Goal: Transaction & Acquisition: Purchase product/service

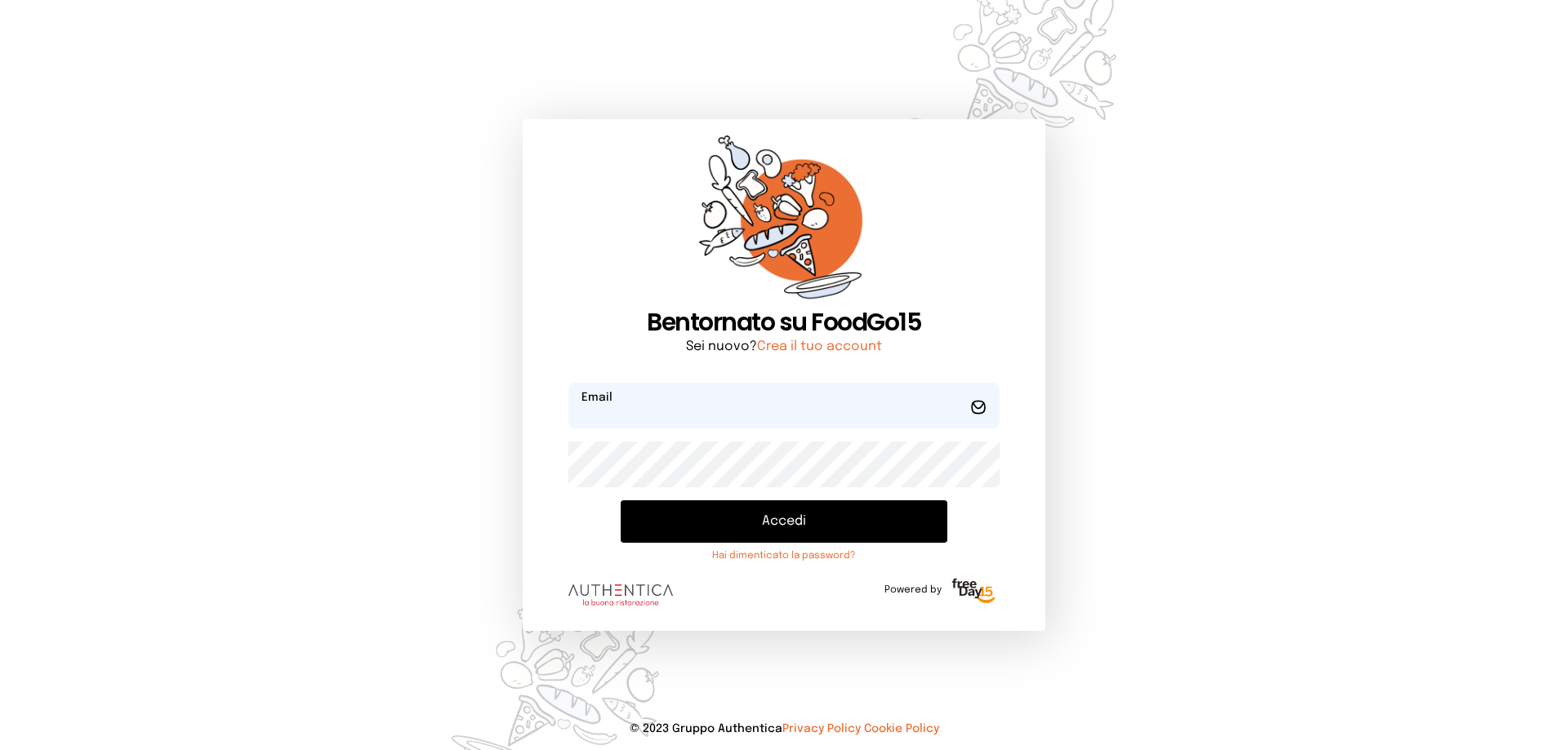
type input "**********"
click at [801, 520] on button "Accedi" at bounding box center [784, 522] width 327 height 43
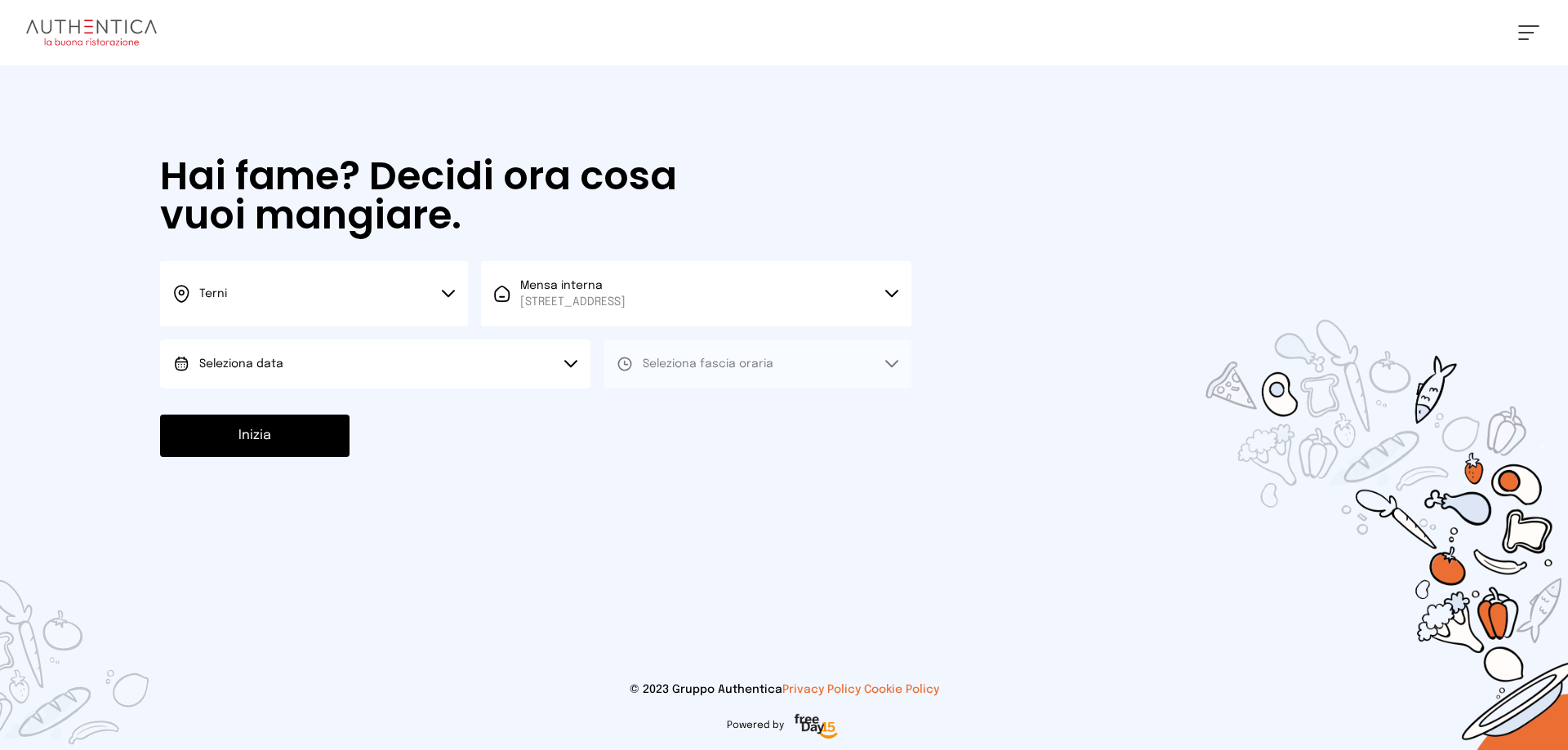
drag, startPoint x: 276, startPoint y: 359, endPoint x: 304, endPoint y: 354, distance: 28.4
click at [282, 357] on button "Seleziona data" at bounding box center [375, 364] width 430 height 49
click at [304, 406] on li "[DATE], [DATE]" at bounding box center [375, 410] width 430 height 43
click at [699, 366] on span "Seleziona fascia oraria" at bounding box center [709, 363] width 131 height 11
click at [698, 411] on li "Pranzo" at bounding box center [757, 410] width 308 height 43
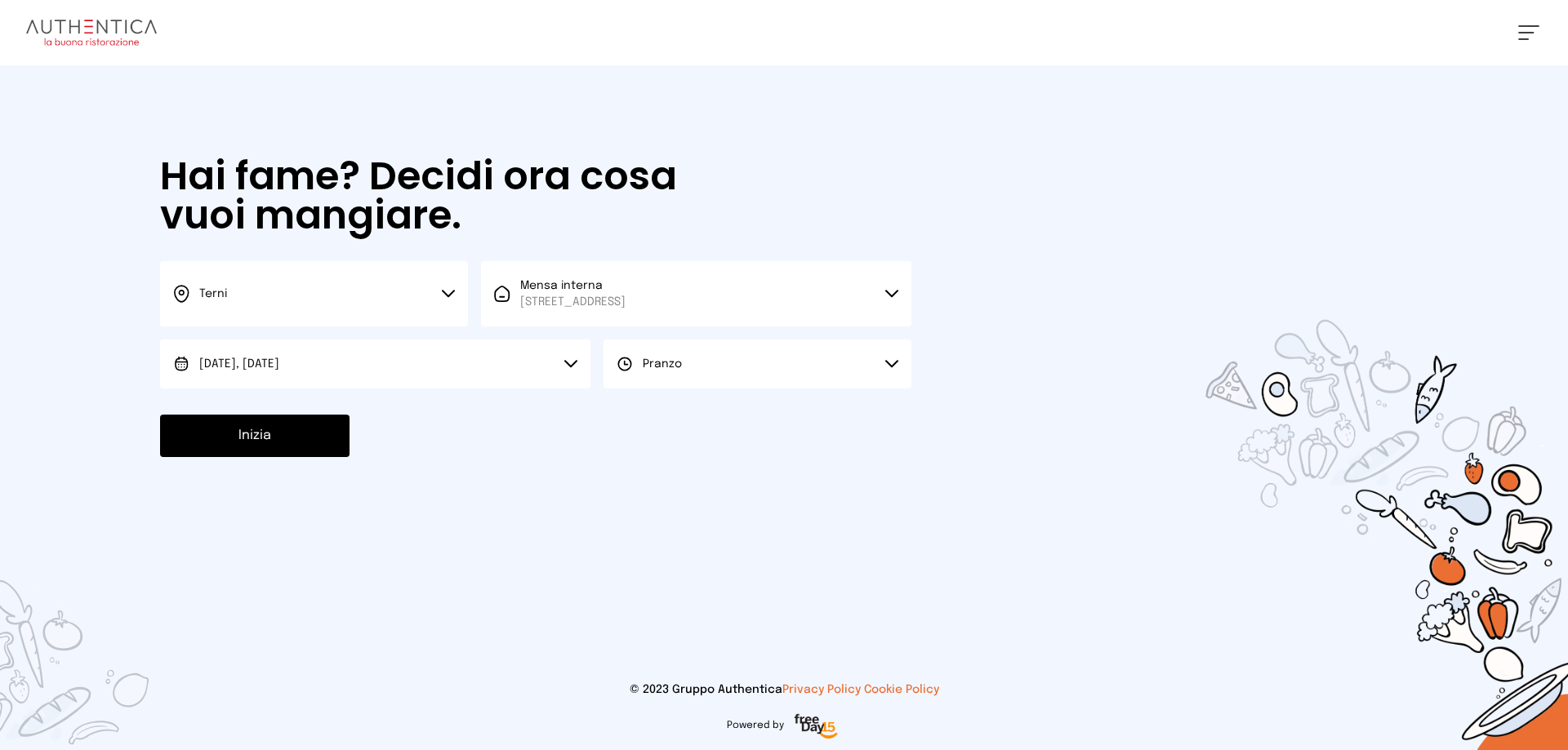
click at [303, 447] on button "Inizia" at bounding box center [254, 436] width 190 height 43
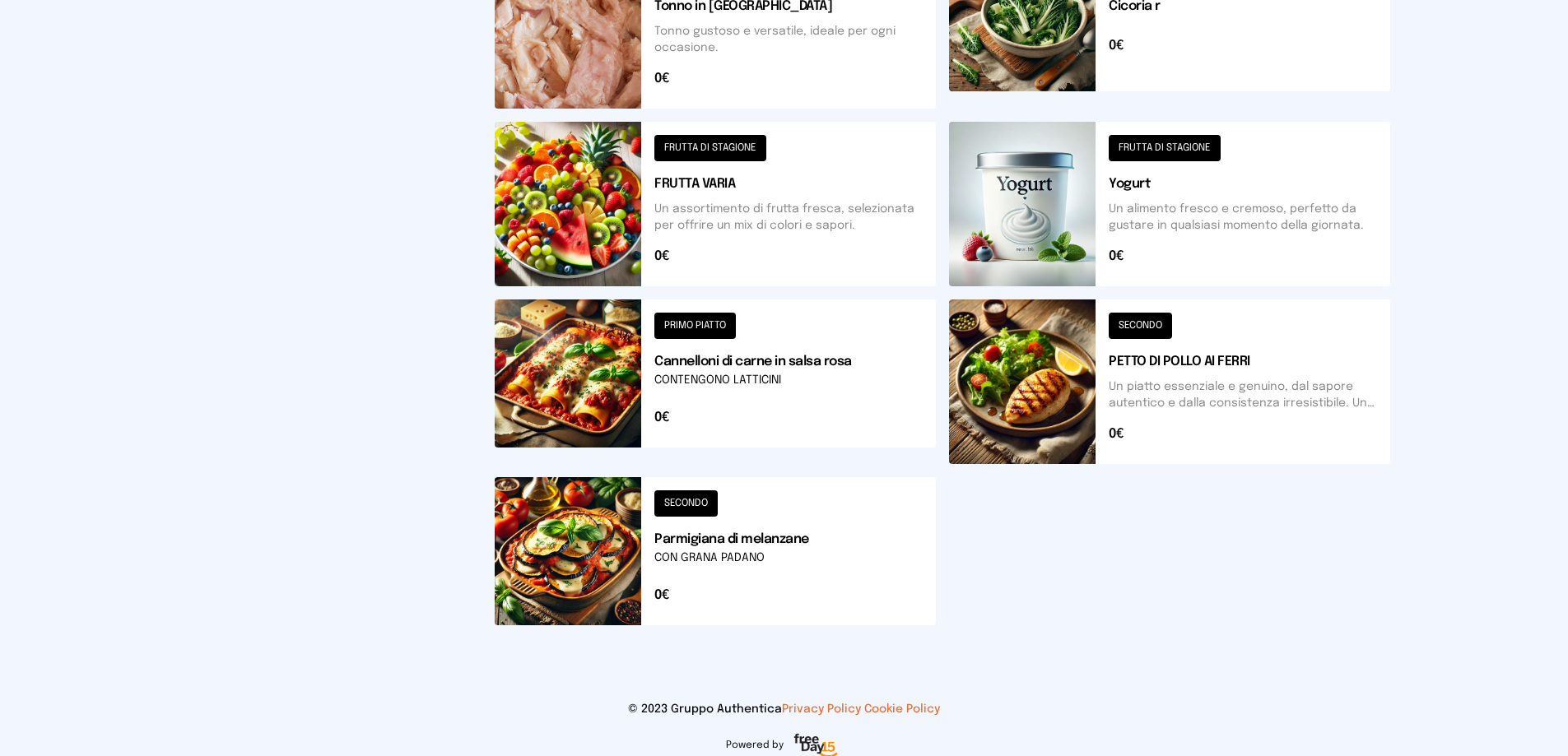
scroll to position [590, 0]
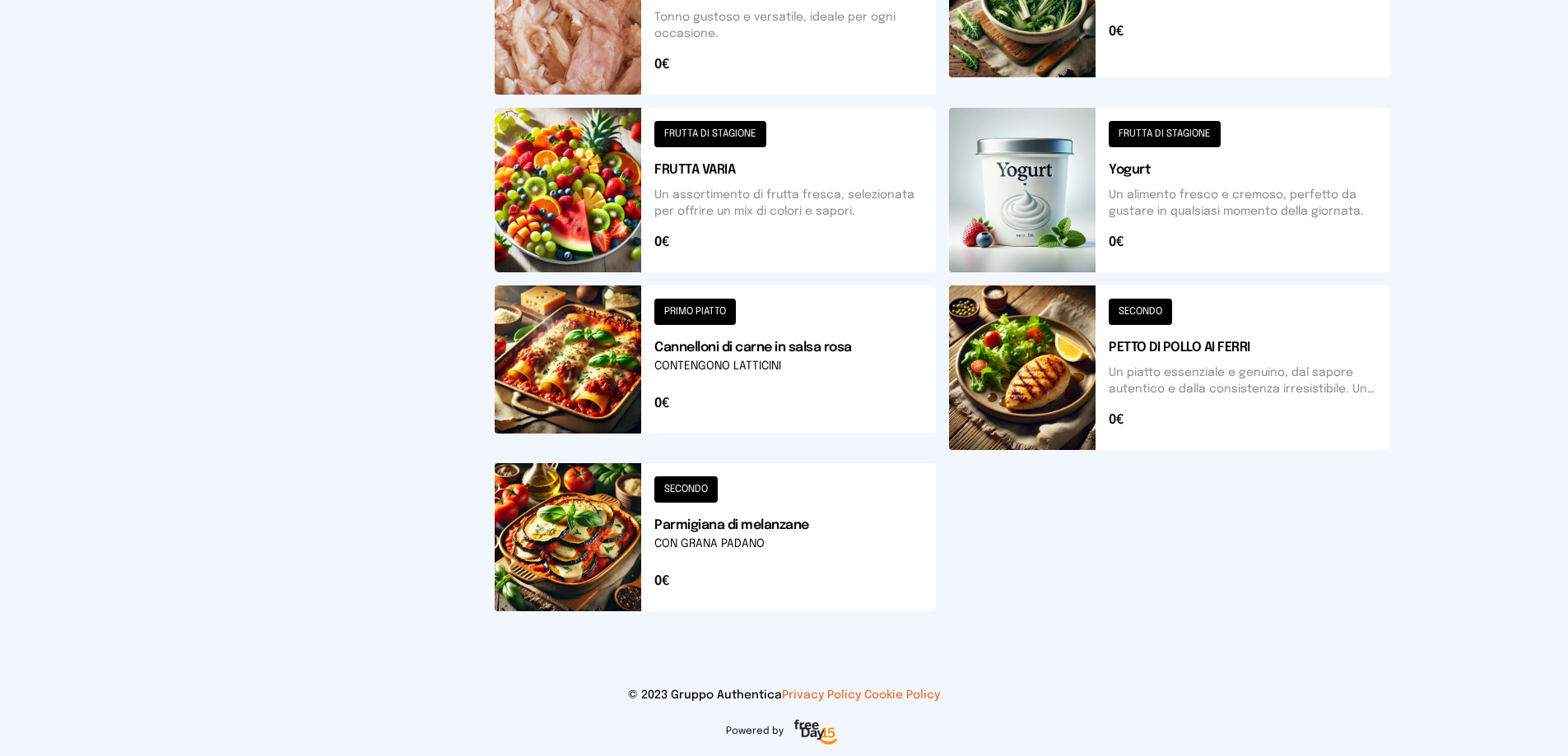
click at [758, 356] on button at bounding box center [715, 368] width 442 height 165
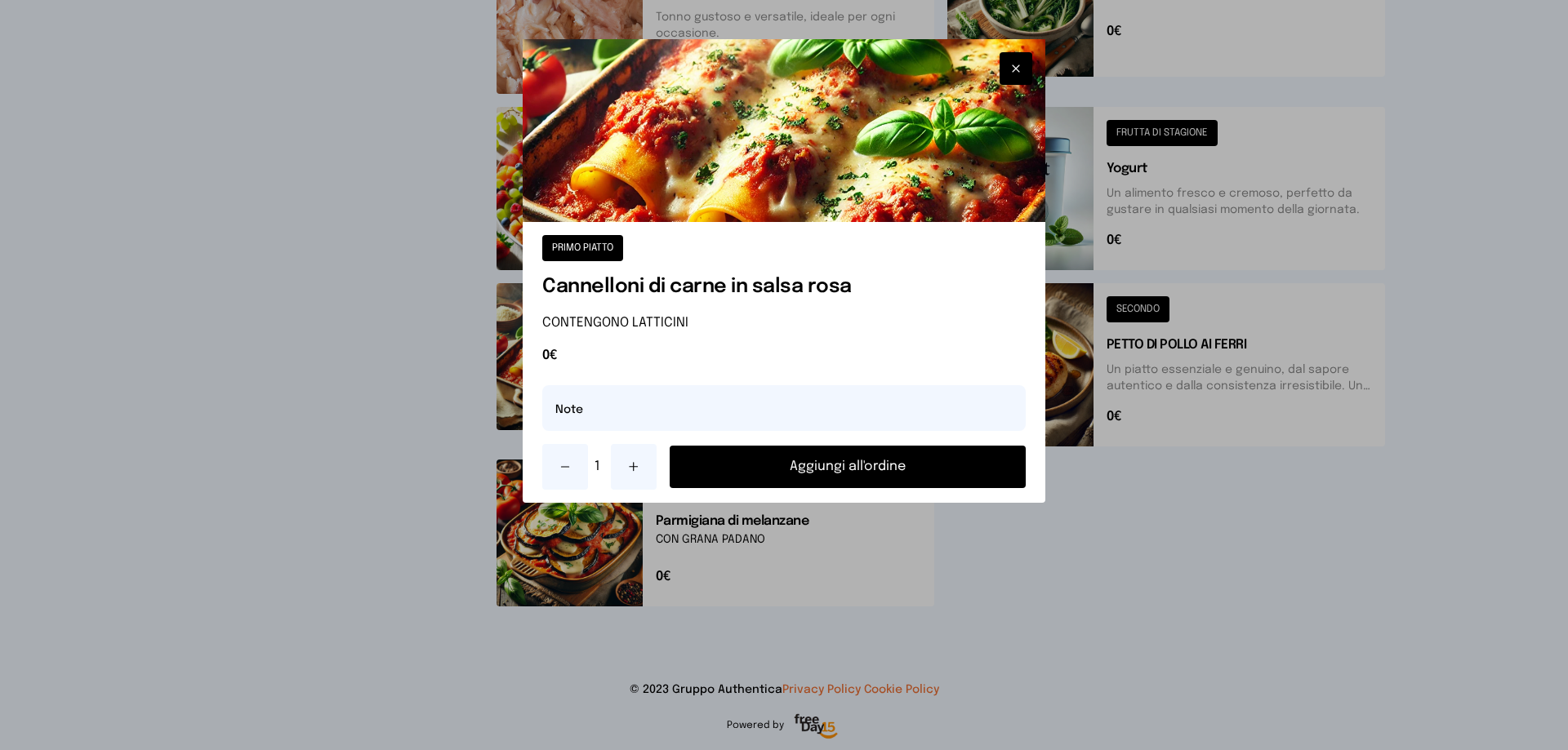
click at [898, 473] on button "Aggiungi all'ordine" at bounding box center [847, 467] width 356 height 43
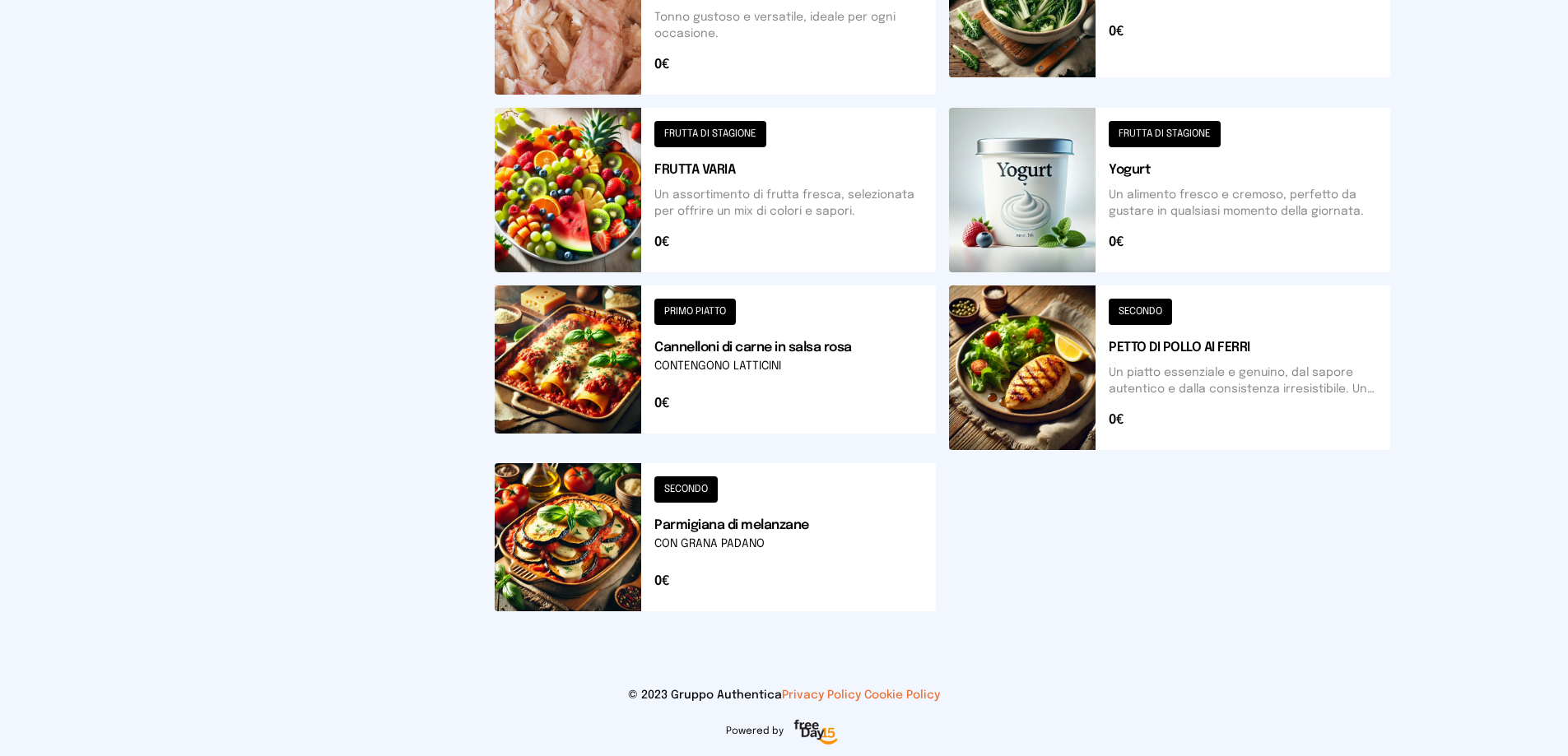
click at [710, 196] on button at bounding box center [715, 190] width 442 height 165
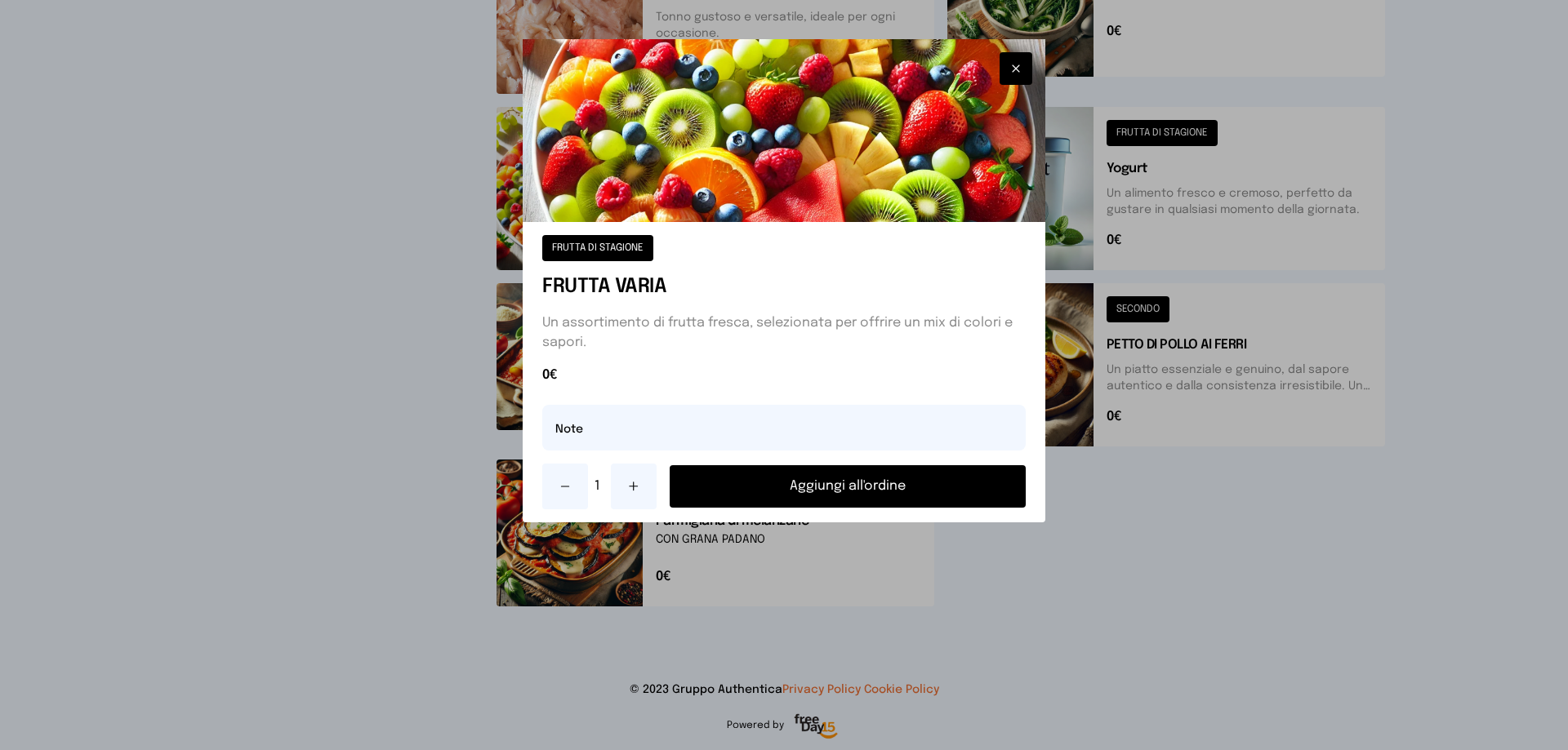
click at [887, 488] on button "Aggiungi all'ordine" at bounding box center [847, 486] width 356 height 43
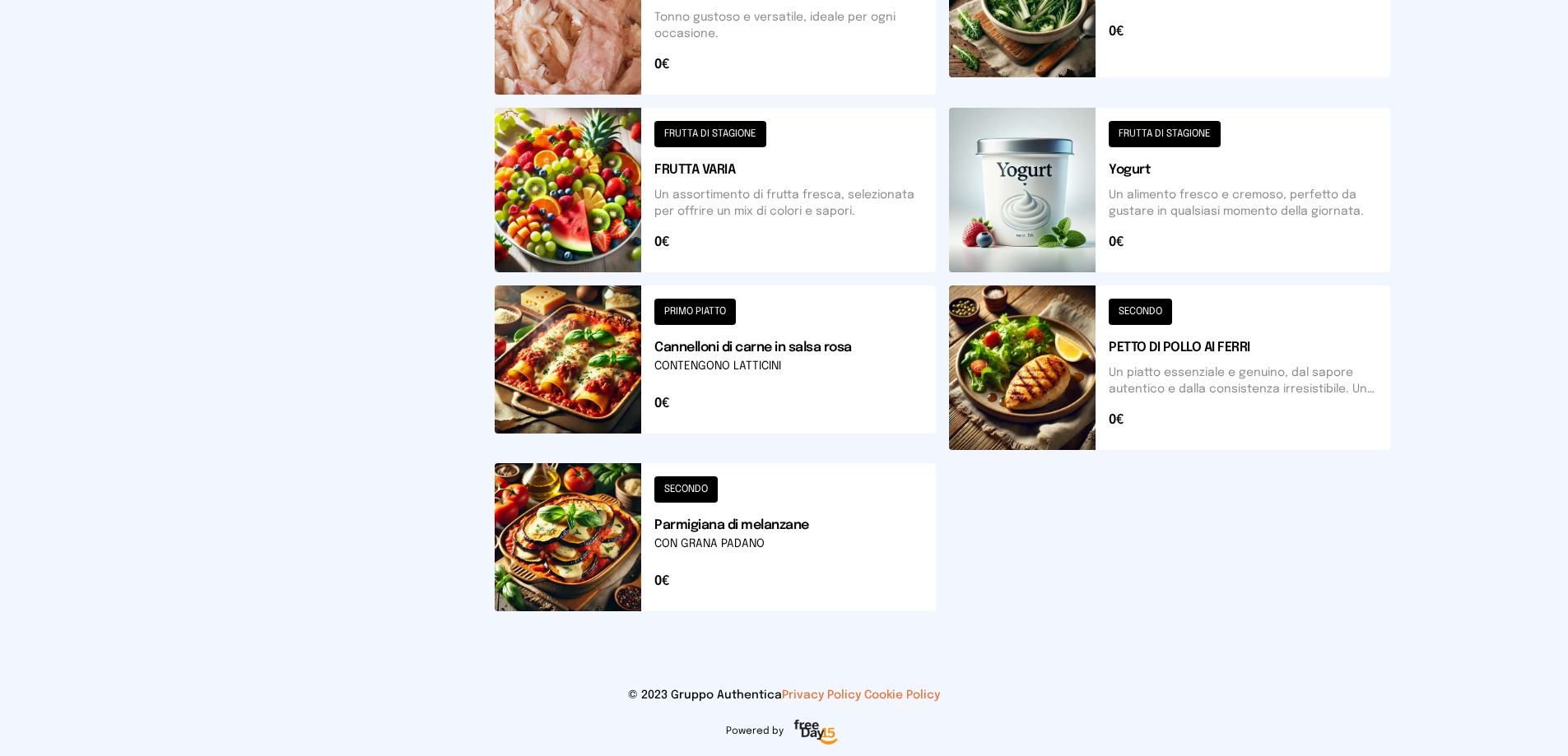
scroll to position [425, 0]
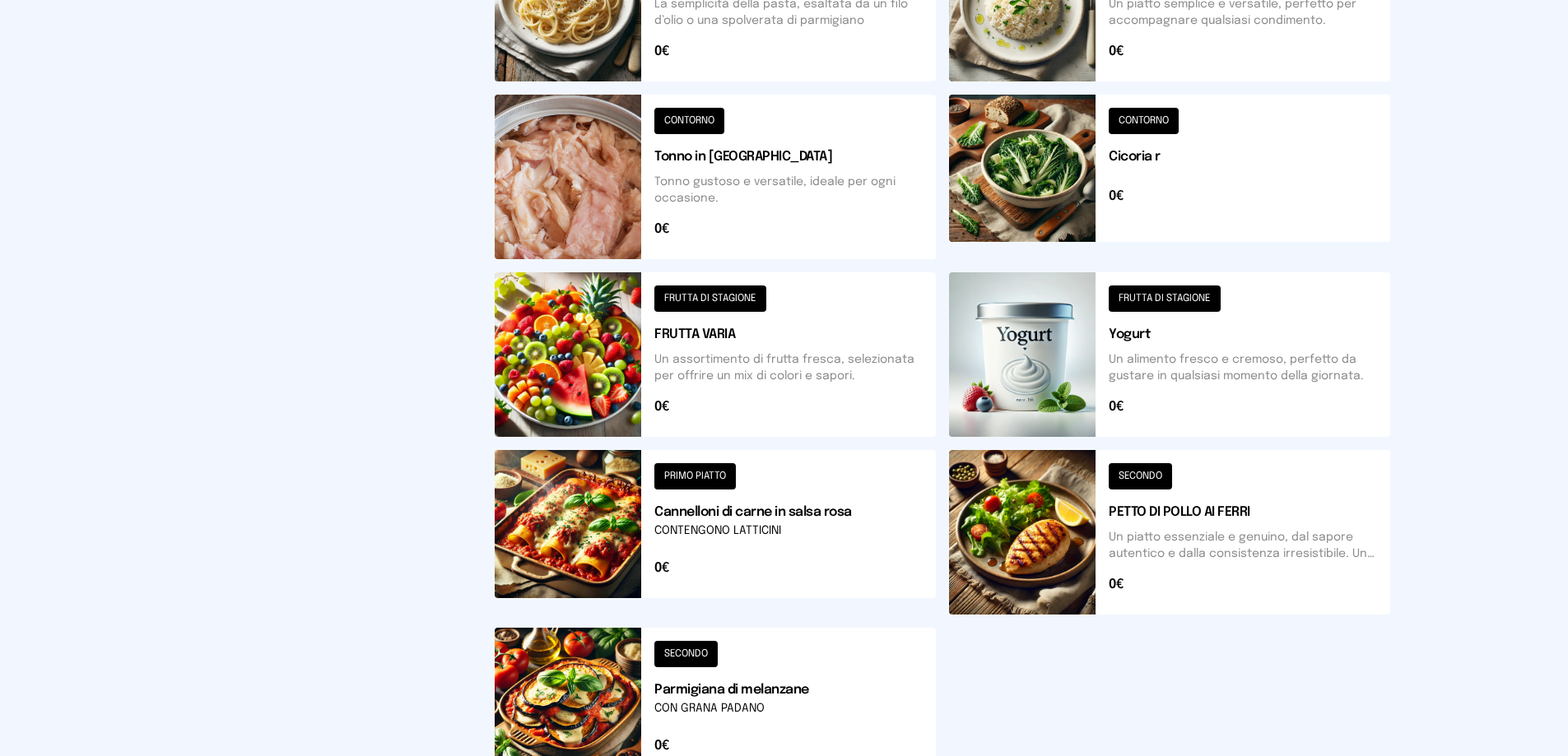
click at [1136, 344] on button at bounding box center [1169, 355] width 442 height 165
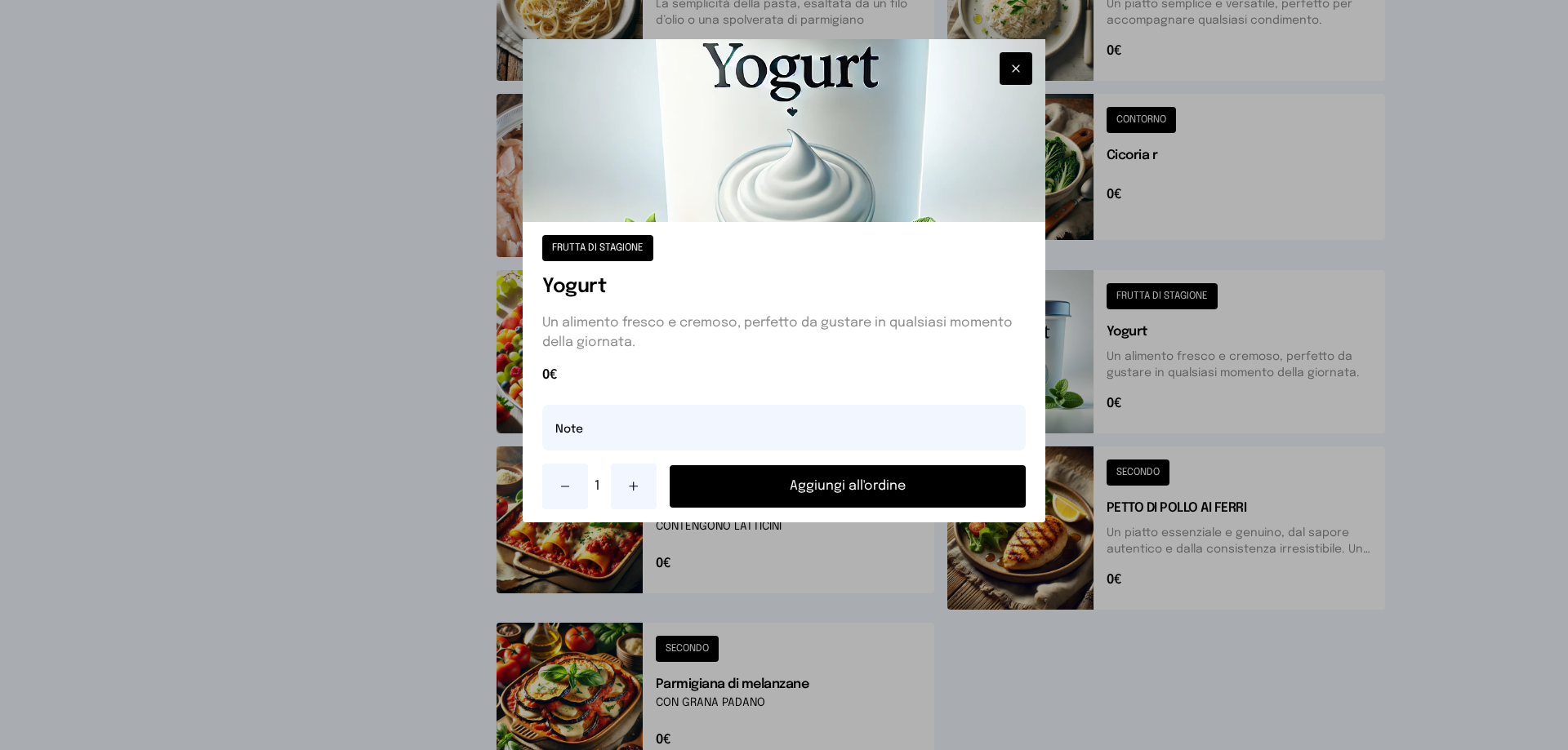
click at [904, 488] on button "Aggiungi all'ordine" at bounding box center [847, 486] width 356 height 43
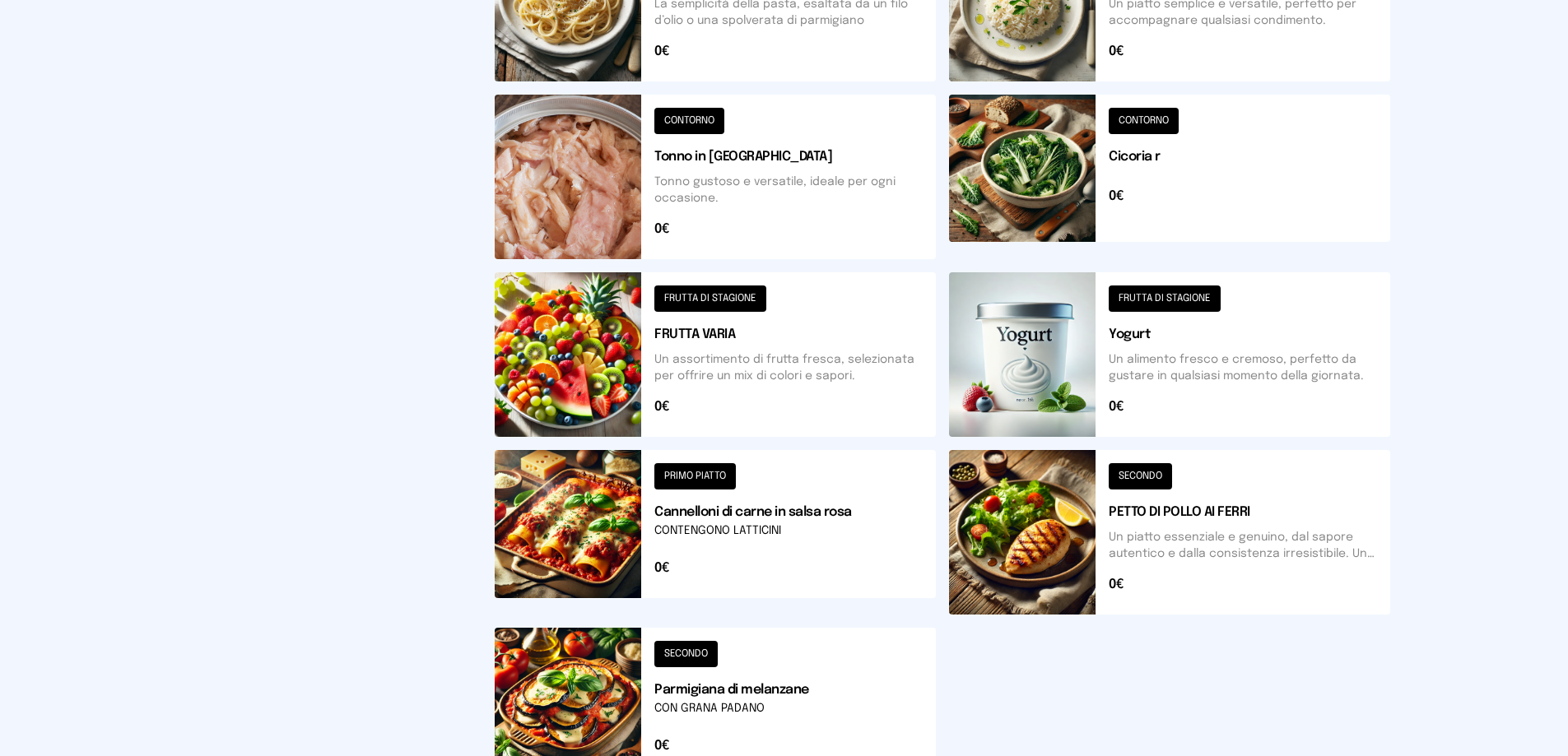
click at [670, 669] on button at bounding box center [715, 702] width 442 height 148
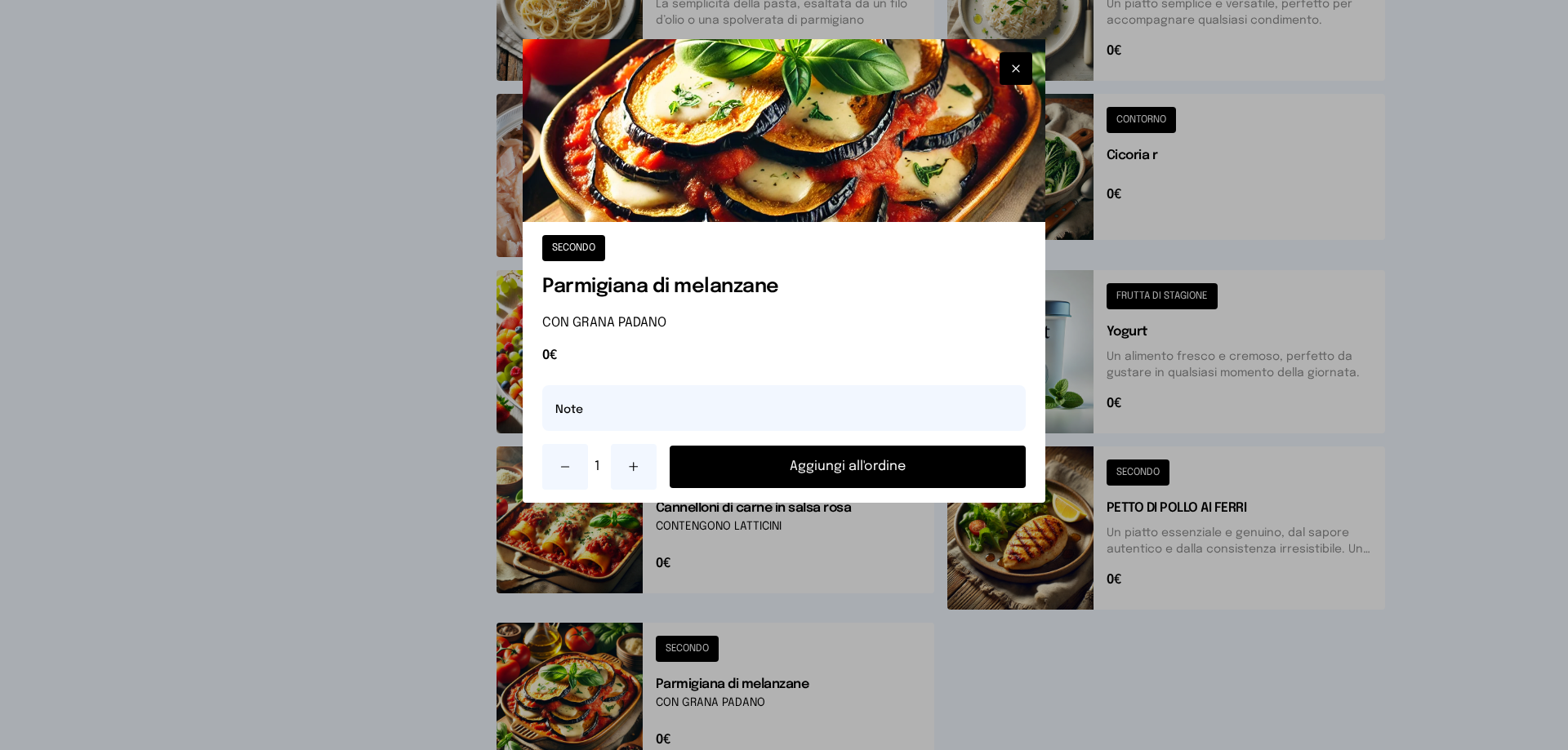
click at [799, 457] on button "Aggiungi all'ordine" at bounding box center [847, 467] width 356 height 43
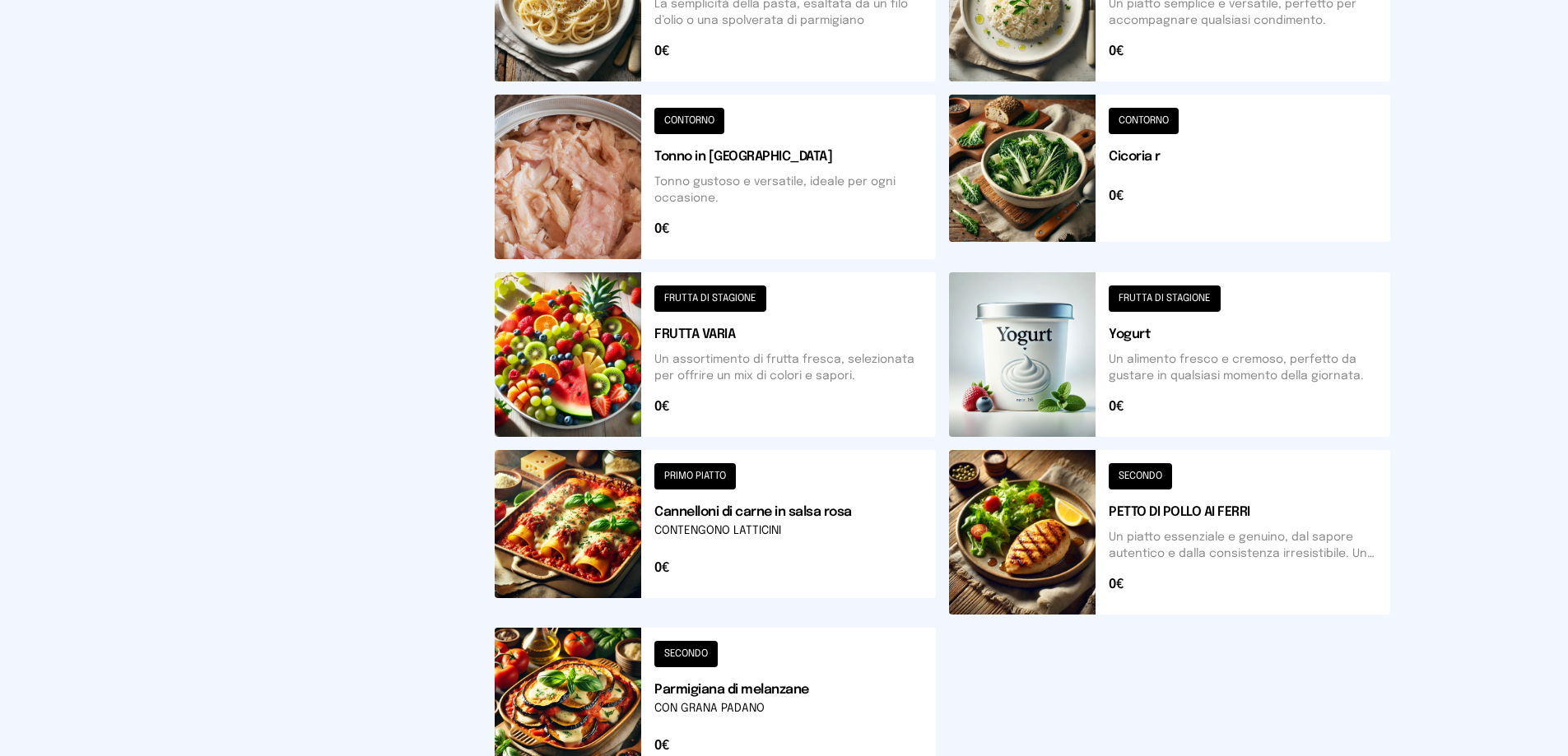
click at [1158, 567] on button at bounding box center [1169, 532] width 442 height 165
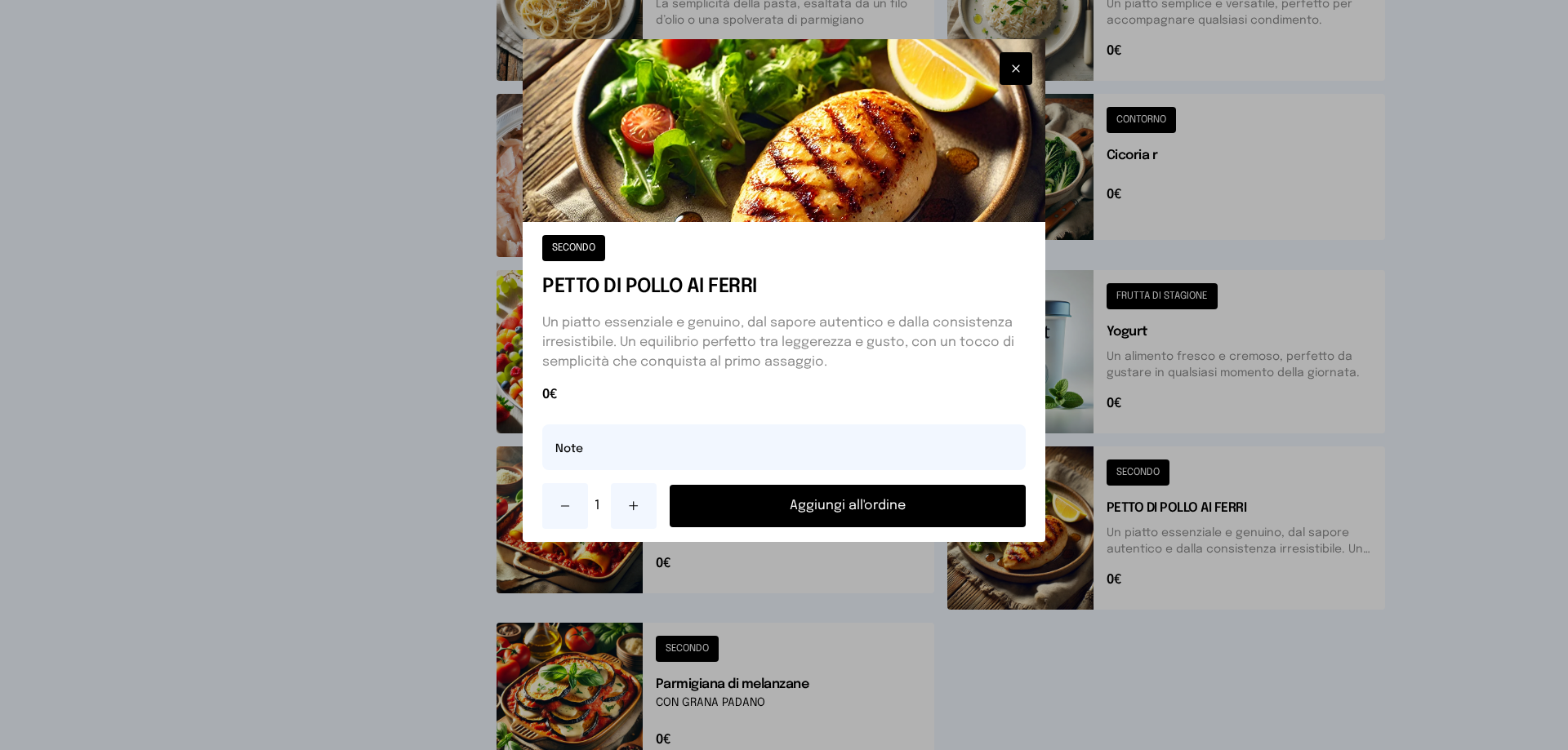
click at [874, 500] on button "Aggiungi all'ordine" at bounding box center [847, 506] width 356 height 43
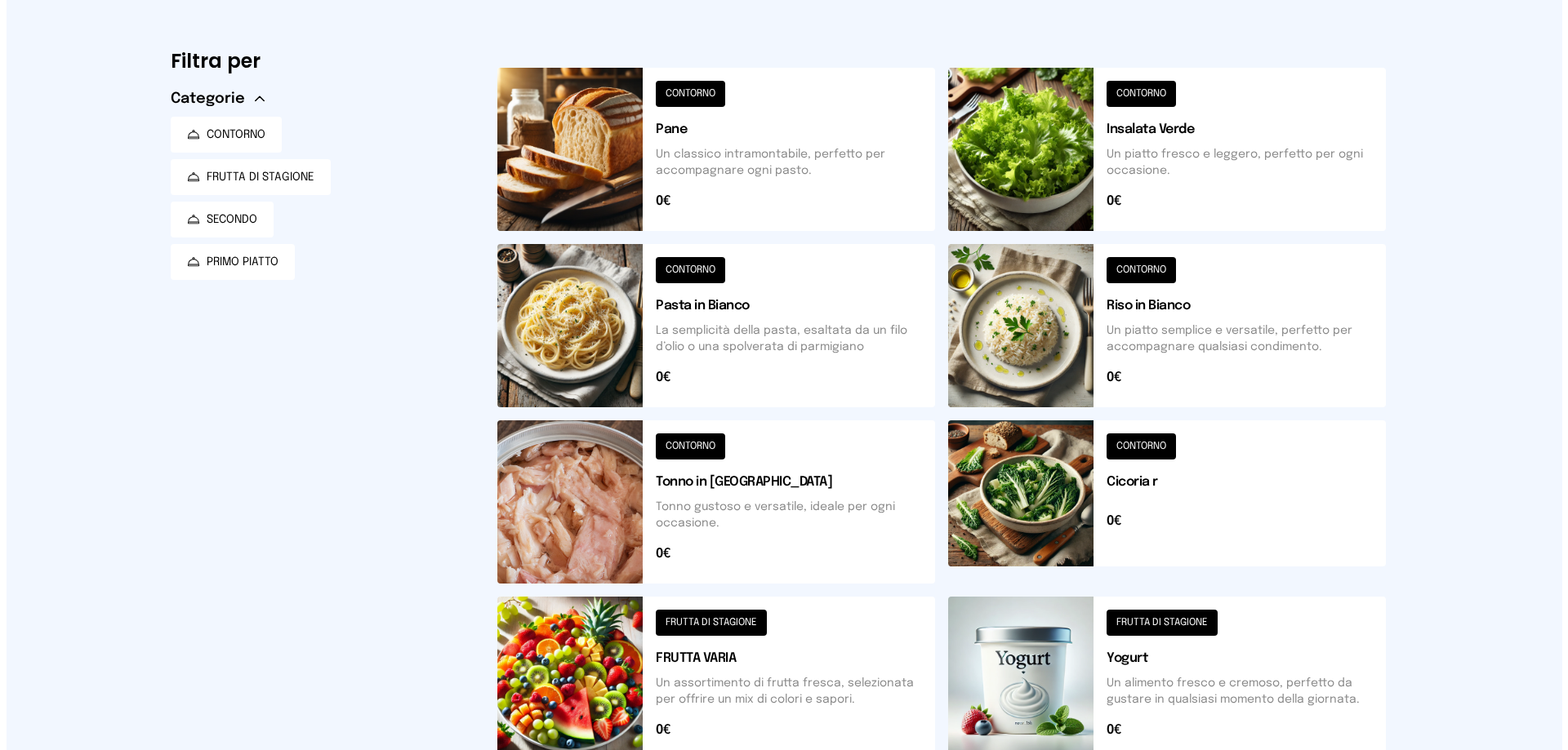
scroll to position [0, 0]
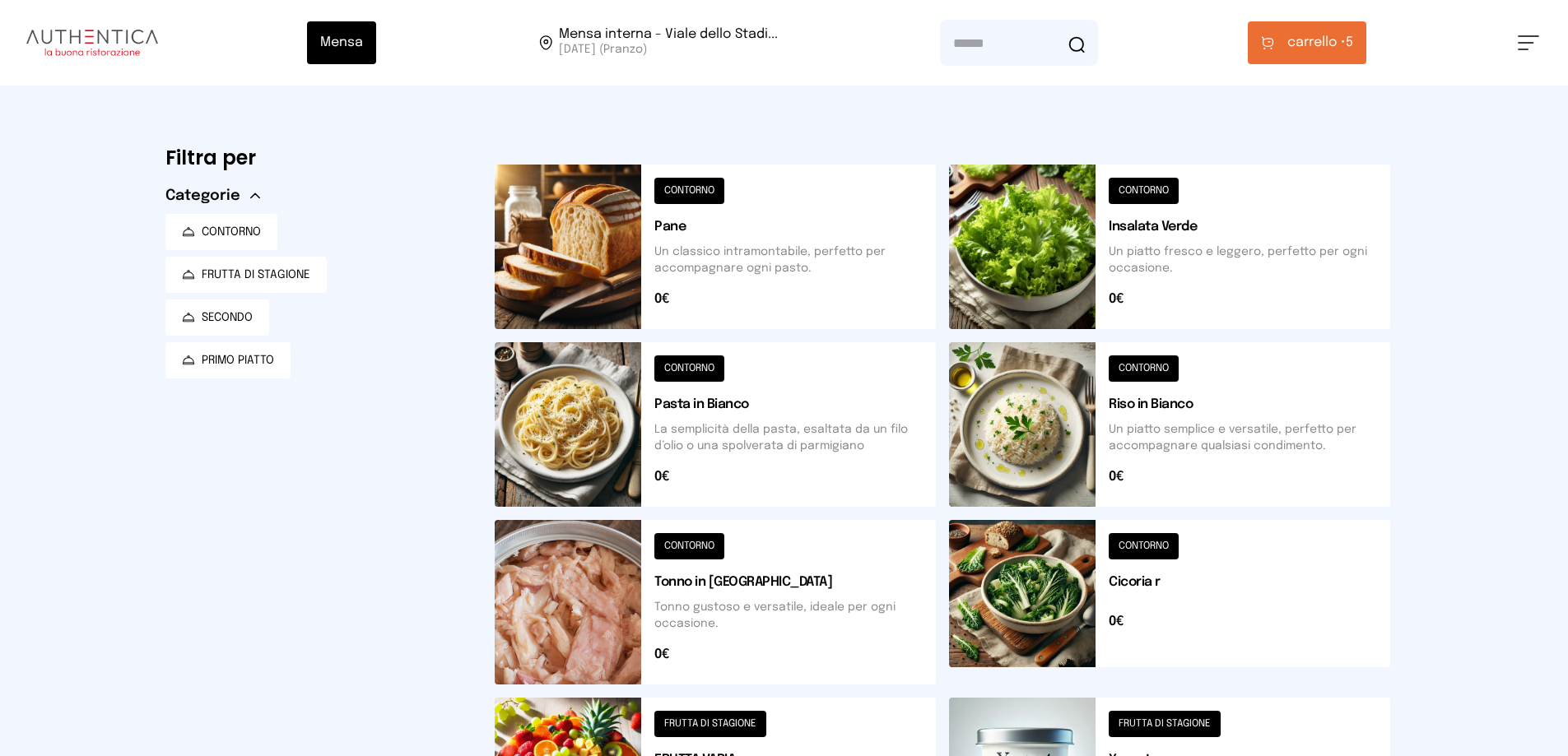
click at [1290, 52] on button "carrello • 5" at bounding box center [1307, 43] width 118 height 43
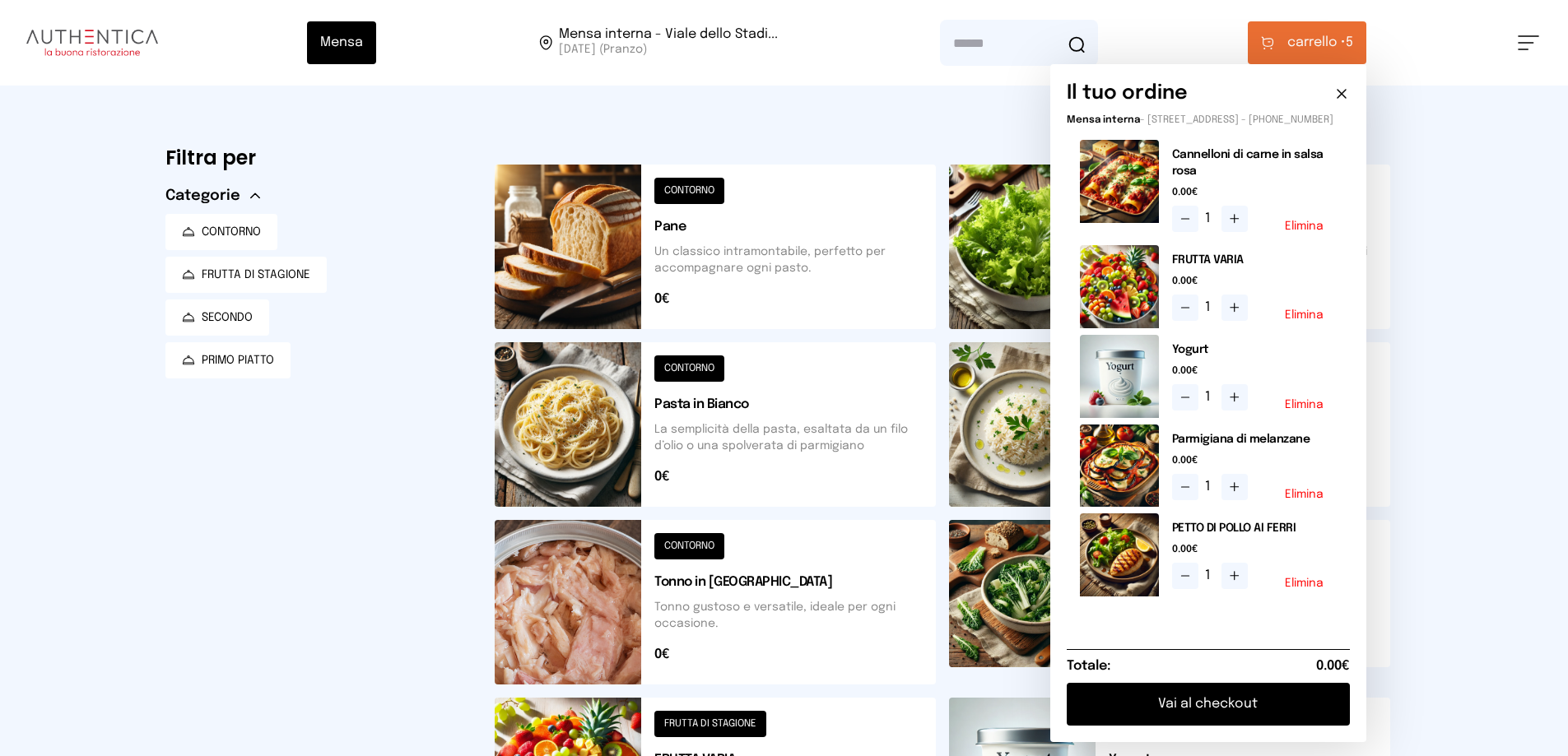
click at [1324, 411] on button "Elimina" at bounding box center [1304, 405] width 39 height 11
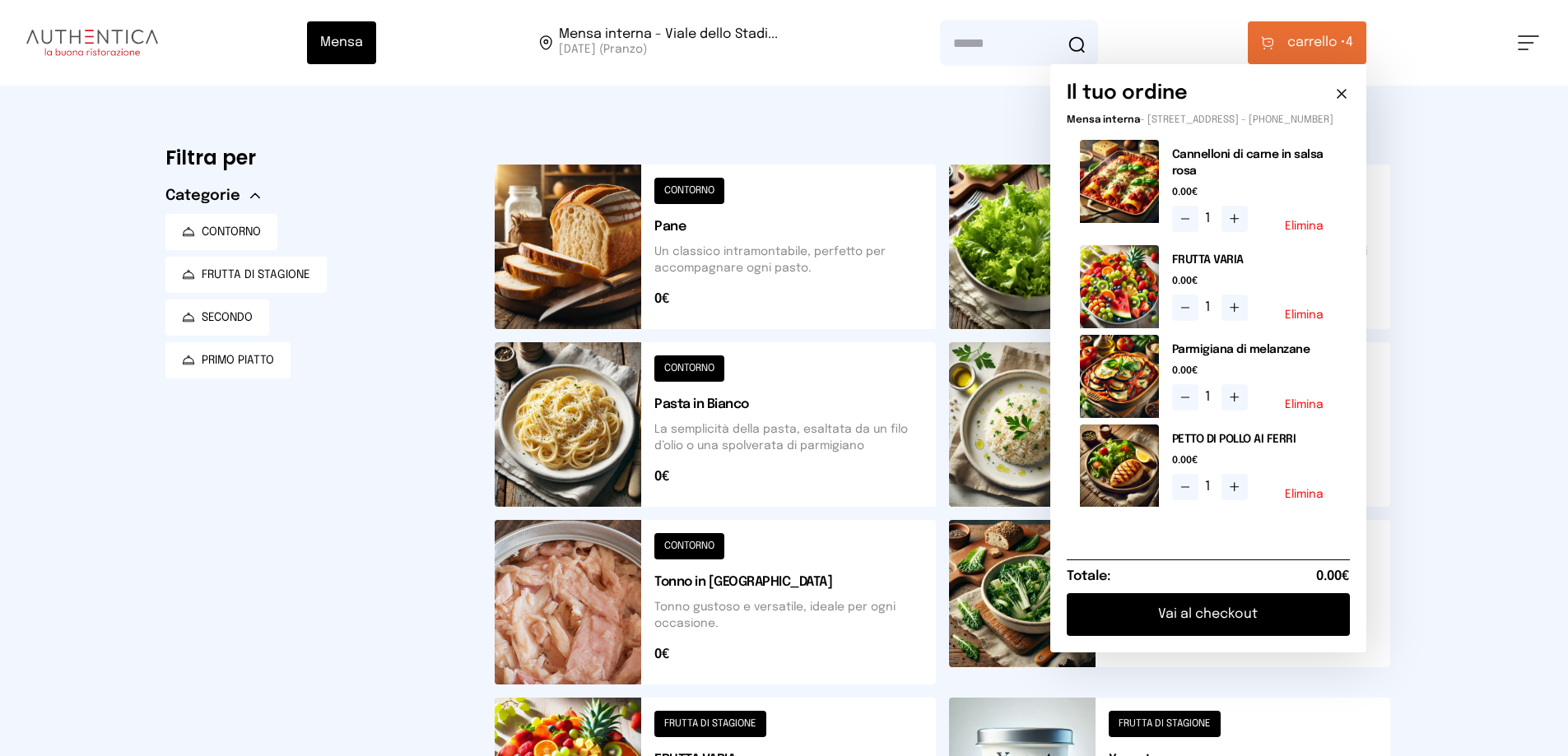
click at [1150, 622] on button "Vai al checkout" at bounding box center [1208, 615] width 283 height 43
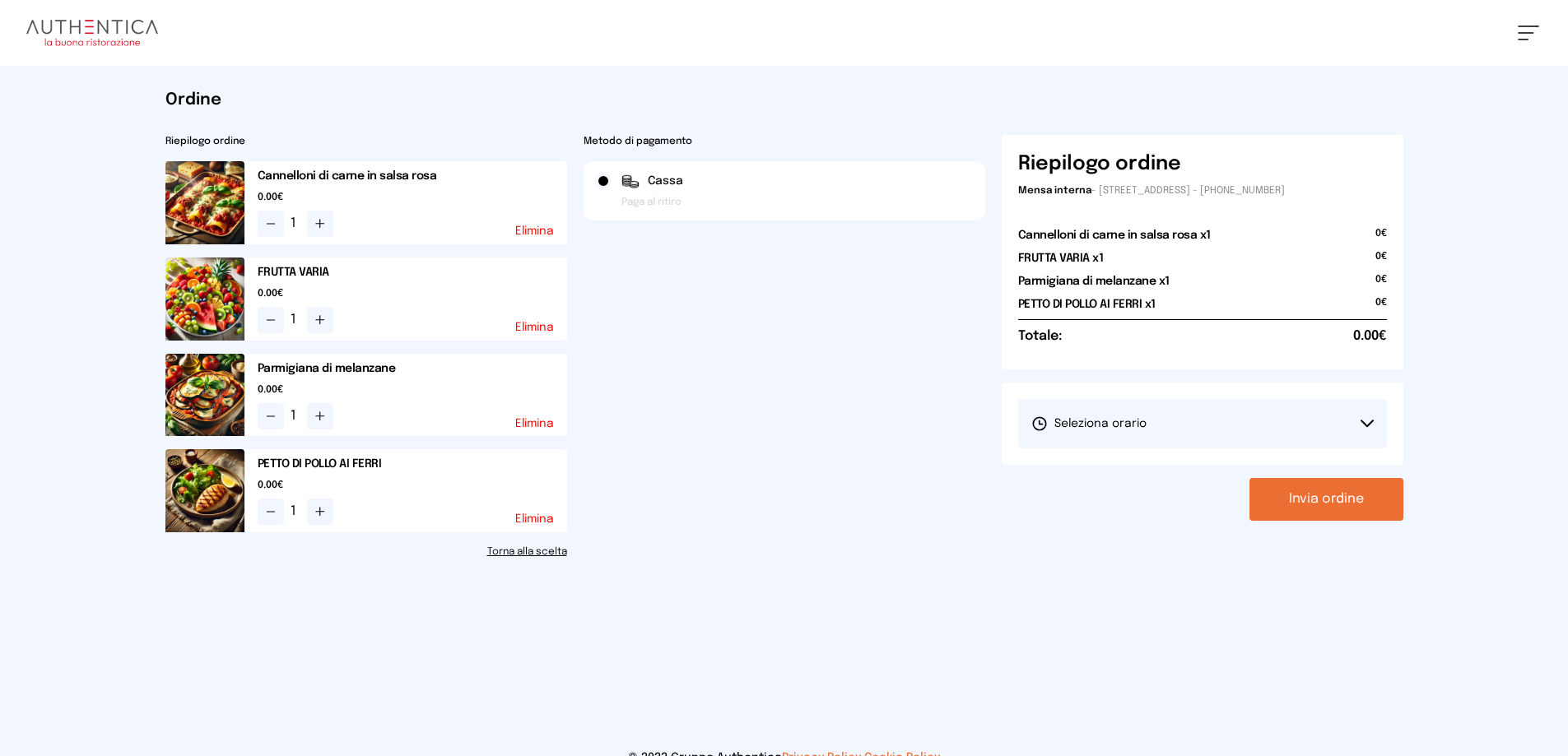
click at [1075, 432] on button "Seleziona orario" at bounding box center [1203, 424] width 369 height 50
drag, startPoint x: 1086, startPoint y: 464, endPoint x: 1226, endPoint y: 506, distance: 146.2
click at [1086, 465] on span "1° Turno (13:00 - 15:00)" at bounding box center [1093, 470] width 124 height 16
click at [1308, 505] on button "Invia ordine" at bounding box center [1326, 500] width 154 height 43
